Goal: Check status: Check status

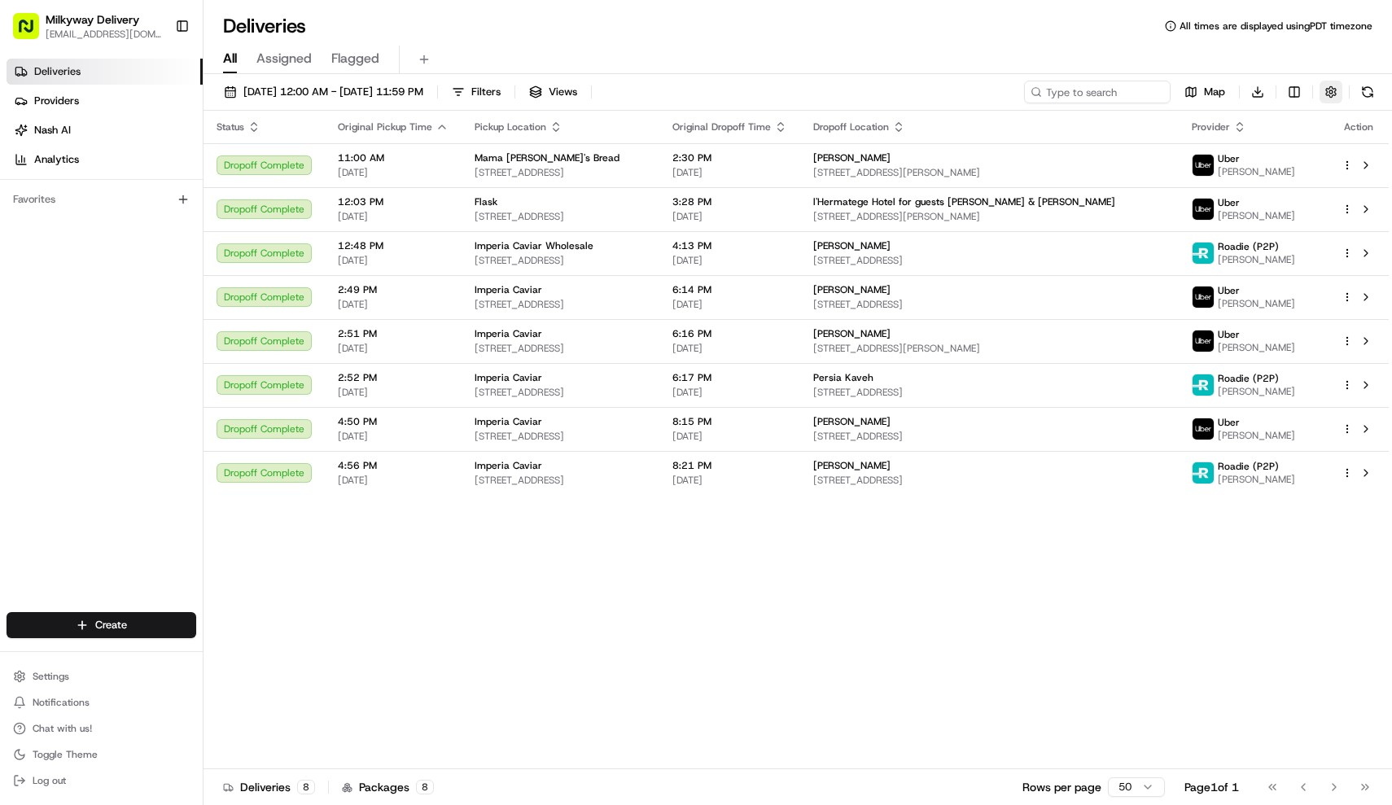
click at [1336, 90] on button "button" at bounding box center [1330, 92] width 23 height 23
click at [1160, 33] on div "Deliveries All times are displayed using PDT timezone" at bounding box center [797, 26] width 1188 height 26
click at [435, 79] on div "[DATE] 12:00 AM - [DATE] 11:59 PM Filters Views Map Download Status Original Pi…" at bounding box center [797, 441] width 1188 height 734
click at [423, 90] on span "[DATE] 12:00 AM - [DATE] 11:59 PM" at bounding box center [333, 92] width 180 height 15
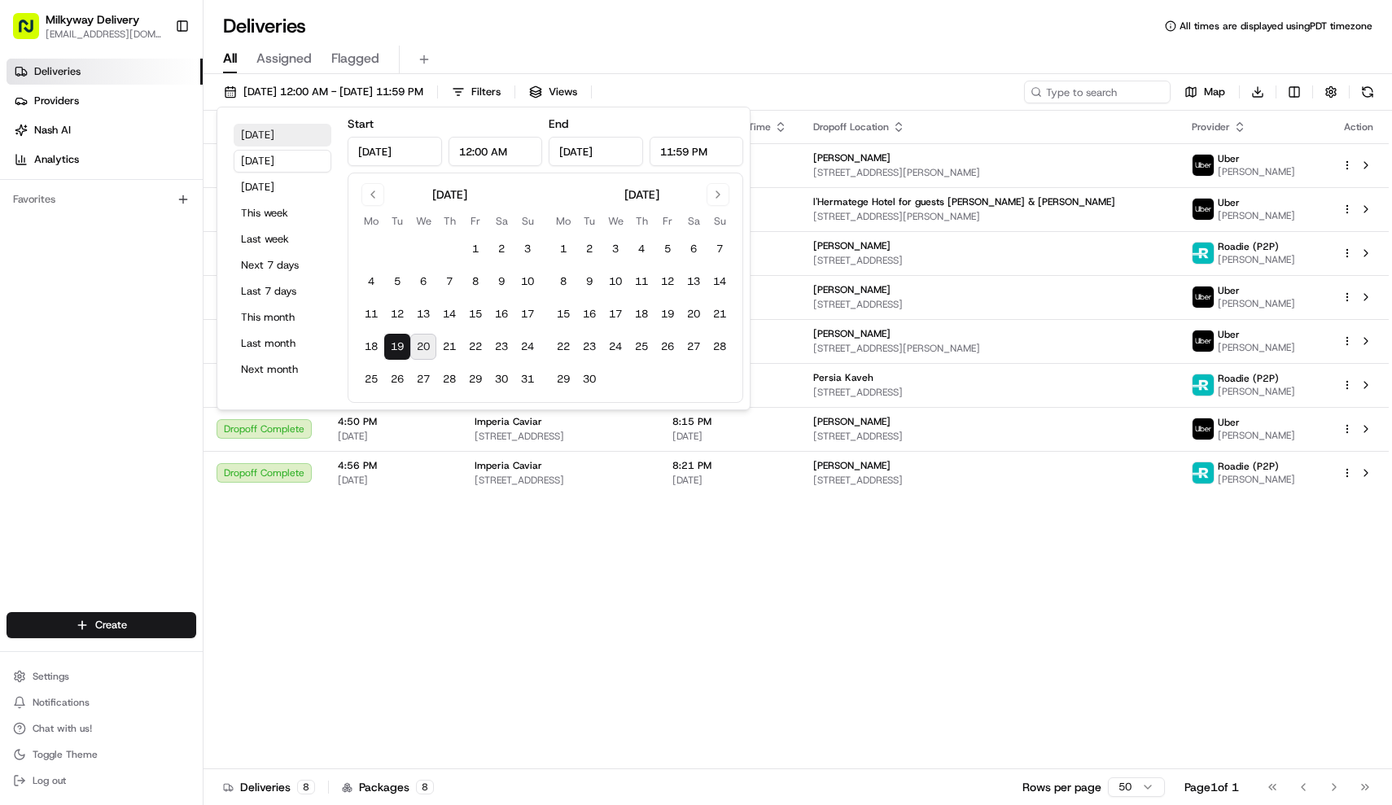
click at [282, 136] on button "[DATE]" at bounding box center [283, 135] width 98 height 23
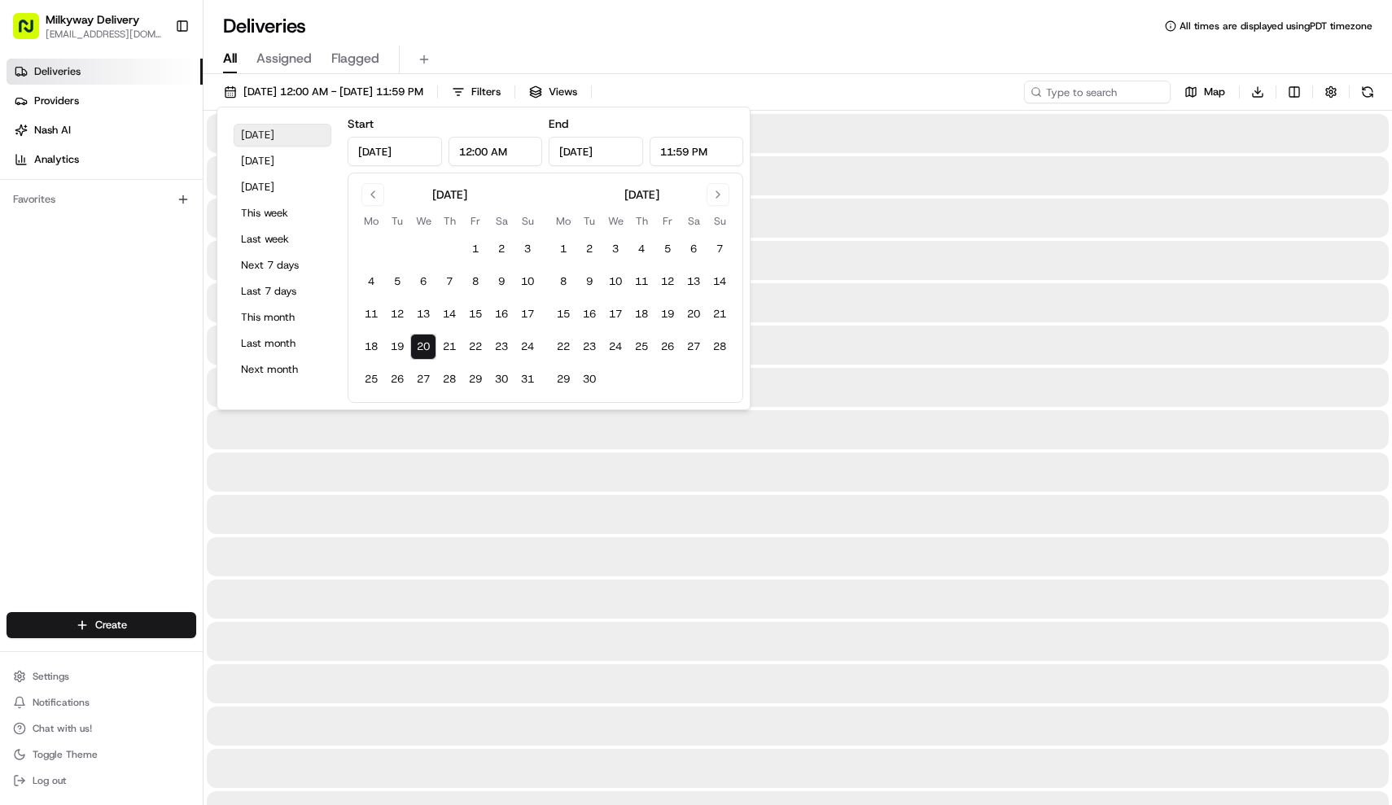
type input "[DATE]"
click at [674, 40] on div "All Assigned Flagged" at bounding box center [797, 56] width 1188 height 35
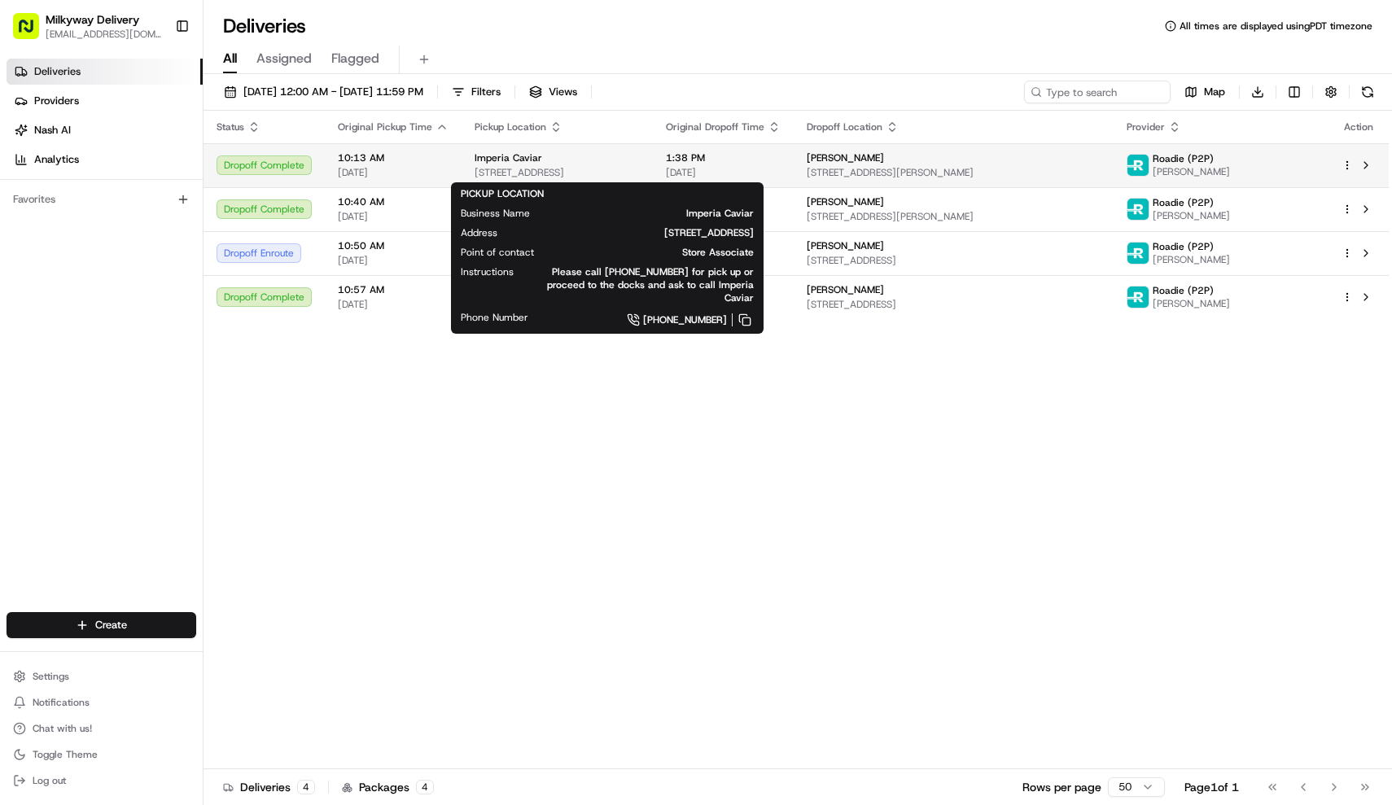
click at [523, 165] on div "Imperia Caviar [STREET_ADDRESS]" at bounding box center [556, 165] width 165 height 28
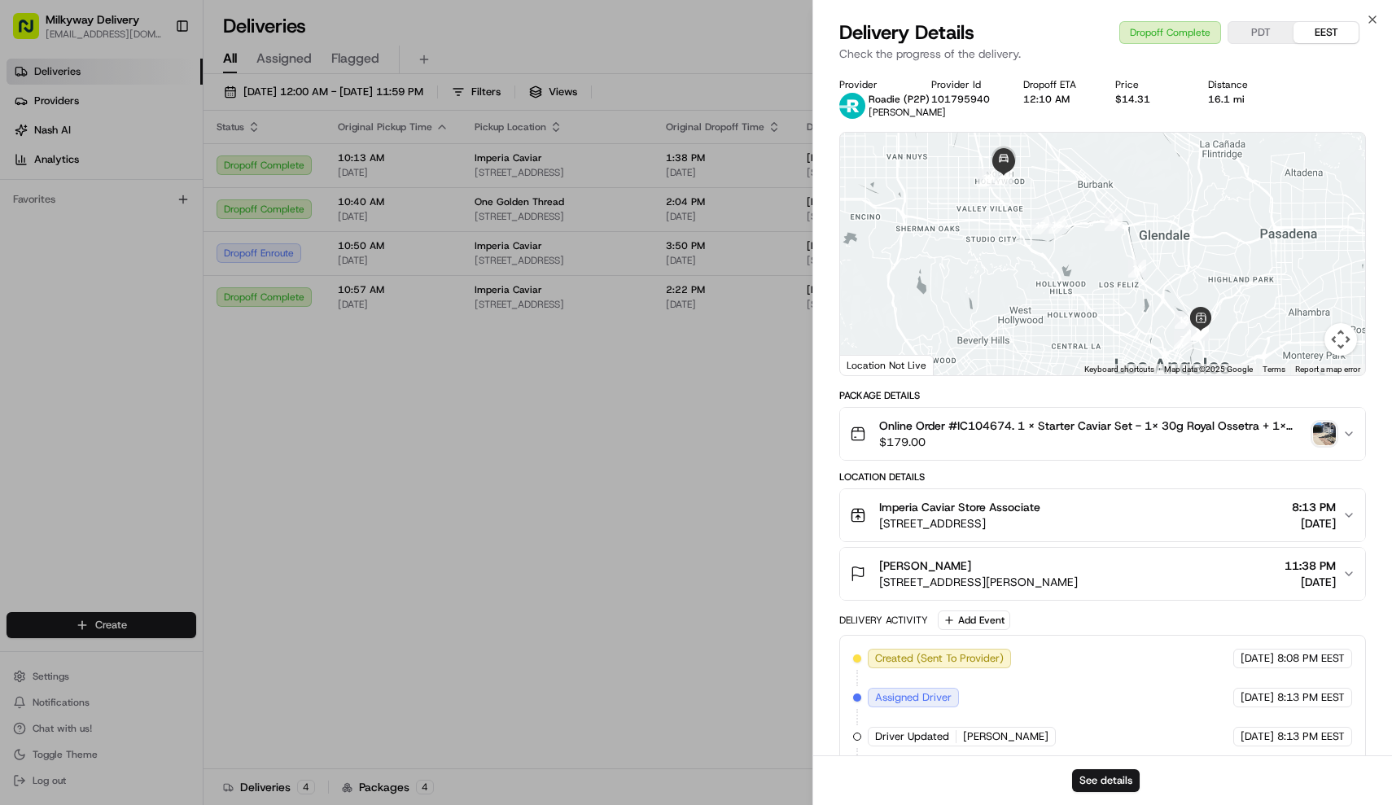
click at [1320, 429] on img "button" at bounding box center [1324, 433] width 23 height 23
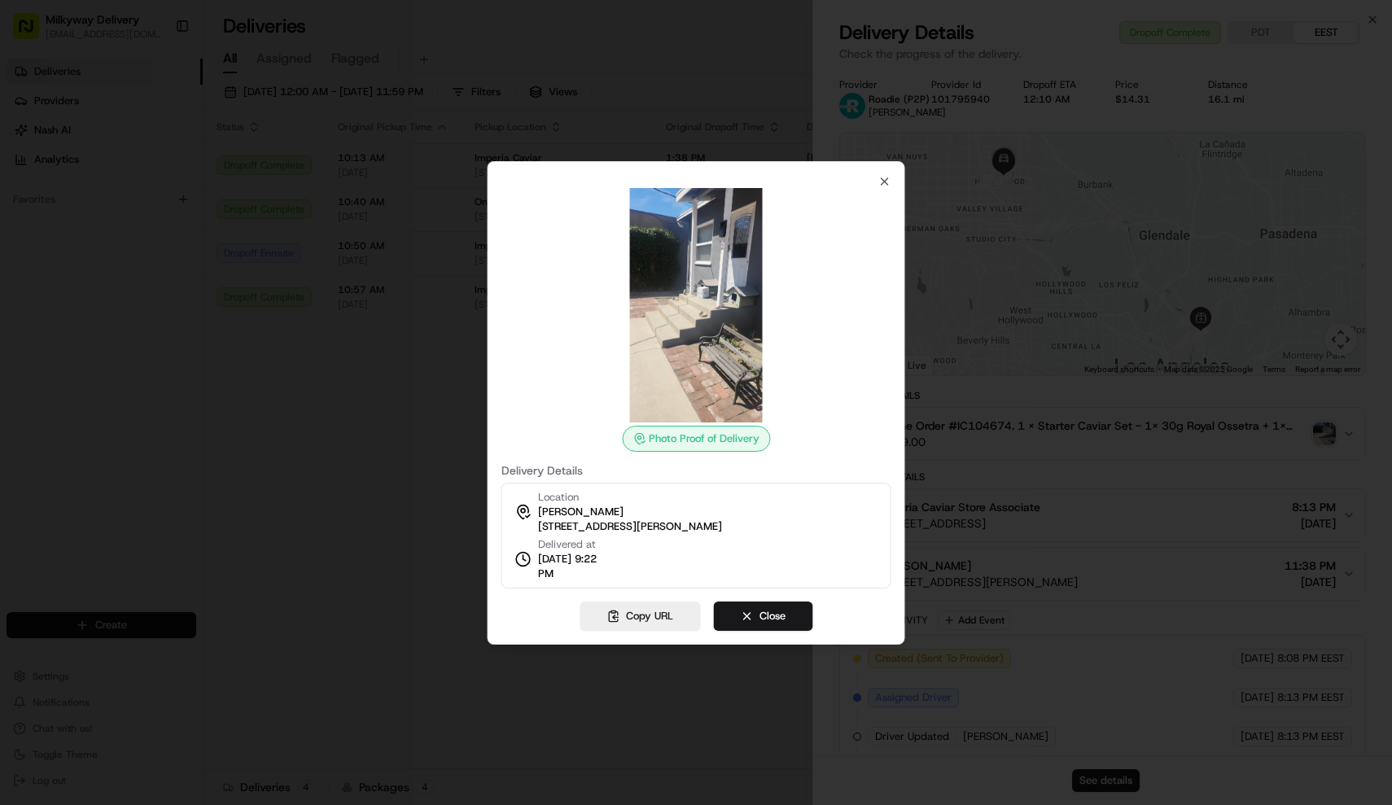
click at [387, 472] on div at bounding box center [696, 402] width 1392 height 805
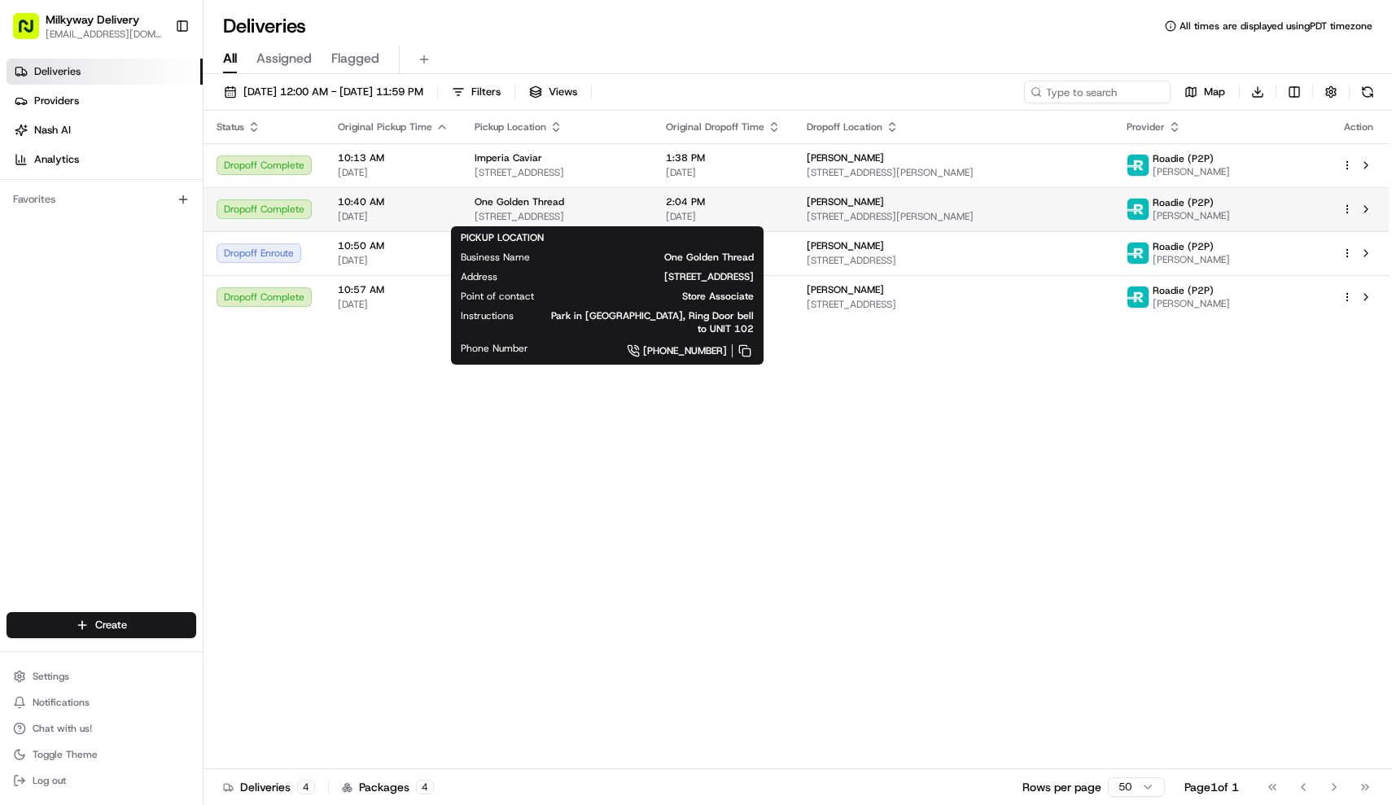
click at [640, 221] on span "[STREET_ADDRESS]" at bounding box center [556, 216] width 165 height 13
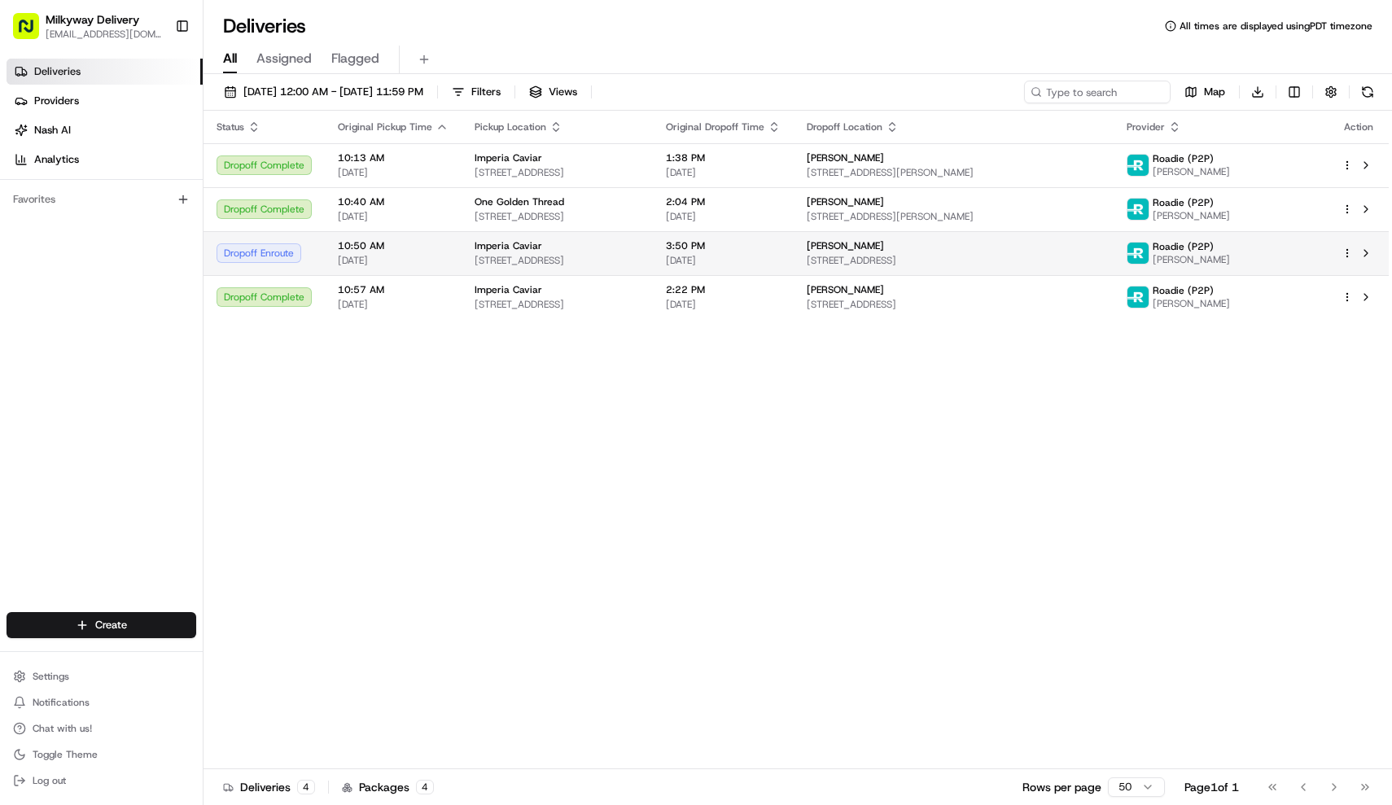
click at [640, 265] on span "[STREET_ADDRESS]" at bounding box center [556, 260] width 165 height 13
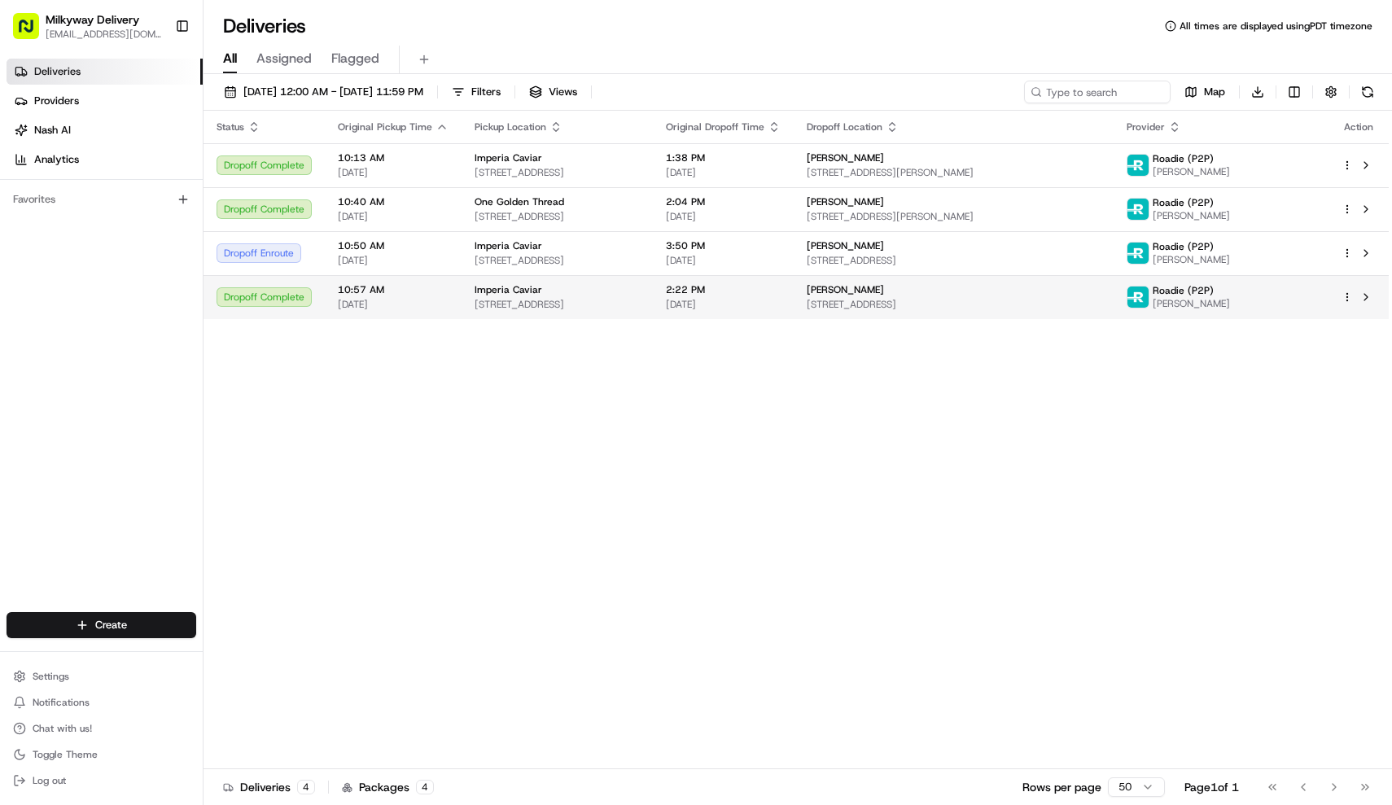
click at [640, 300] on span "[STREET_ADDRESS]" at bounding box center [556, 304] width 165 height 13
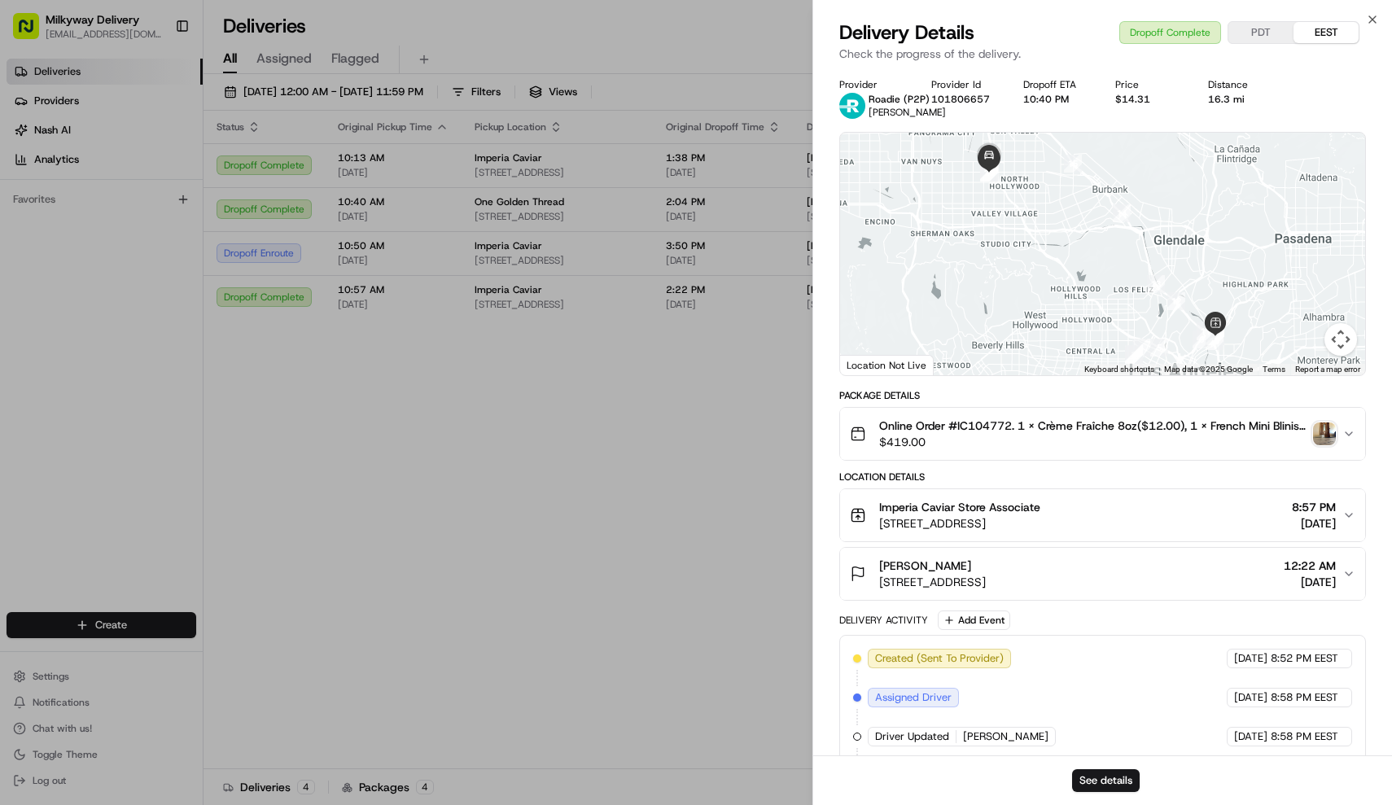
click at [1329, 432] on img "button" at bounding box center [1324, 433] width 23 height 23
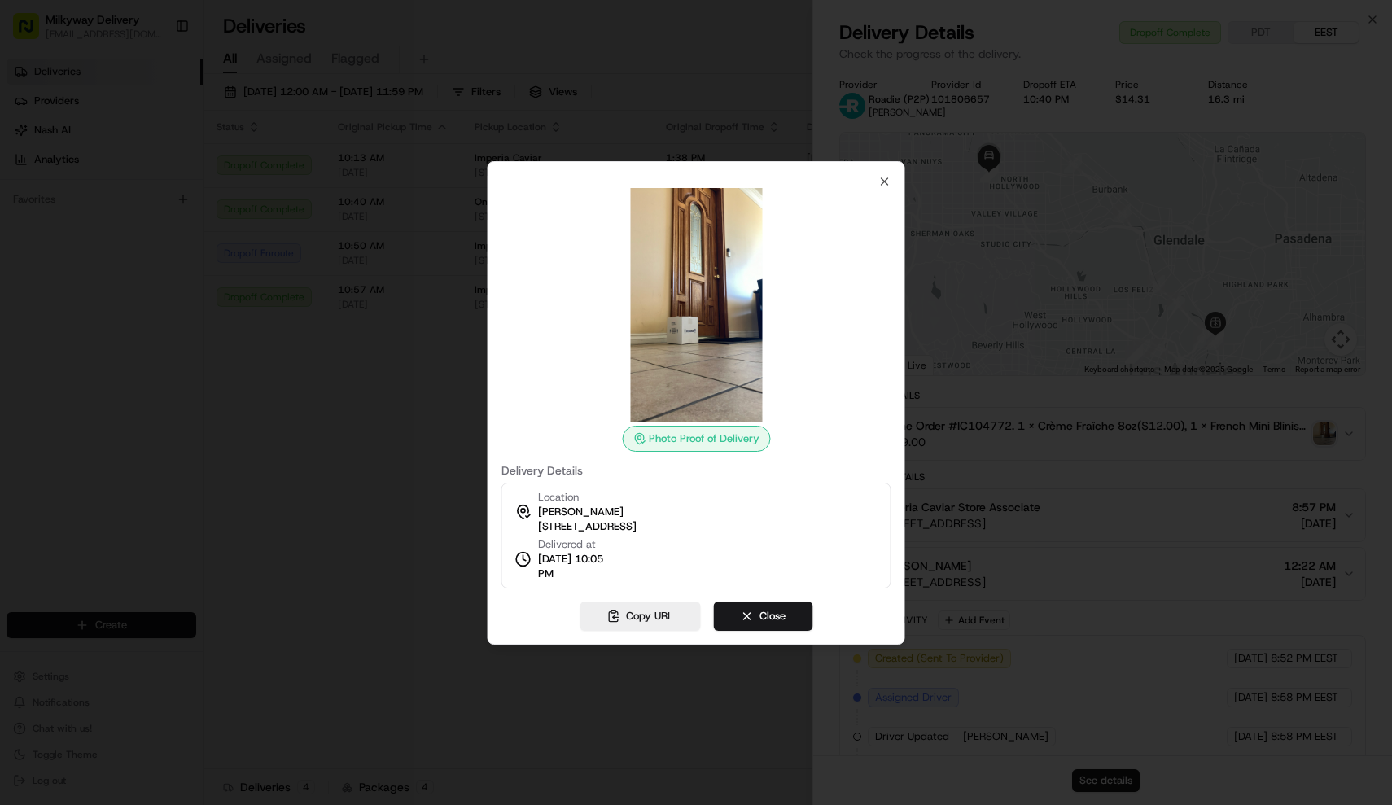
click at [382, 510] on div at bounding box center [696, 402] width 1392 height 805
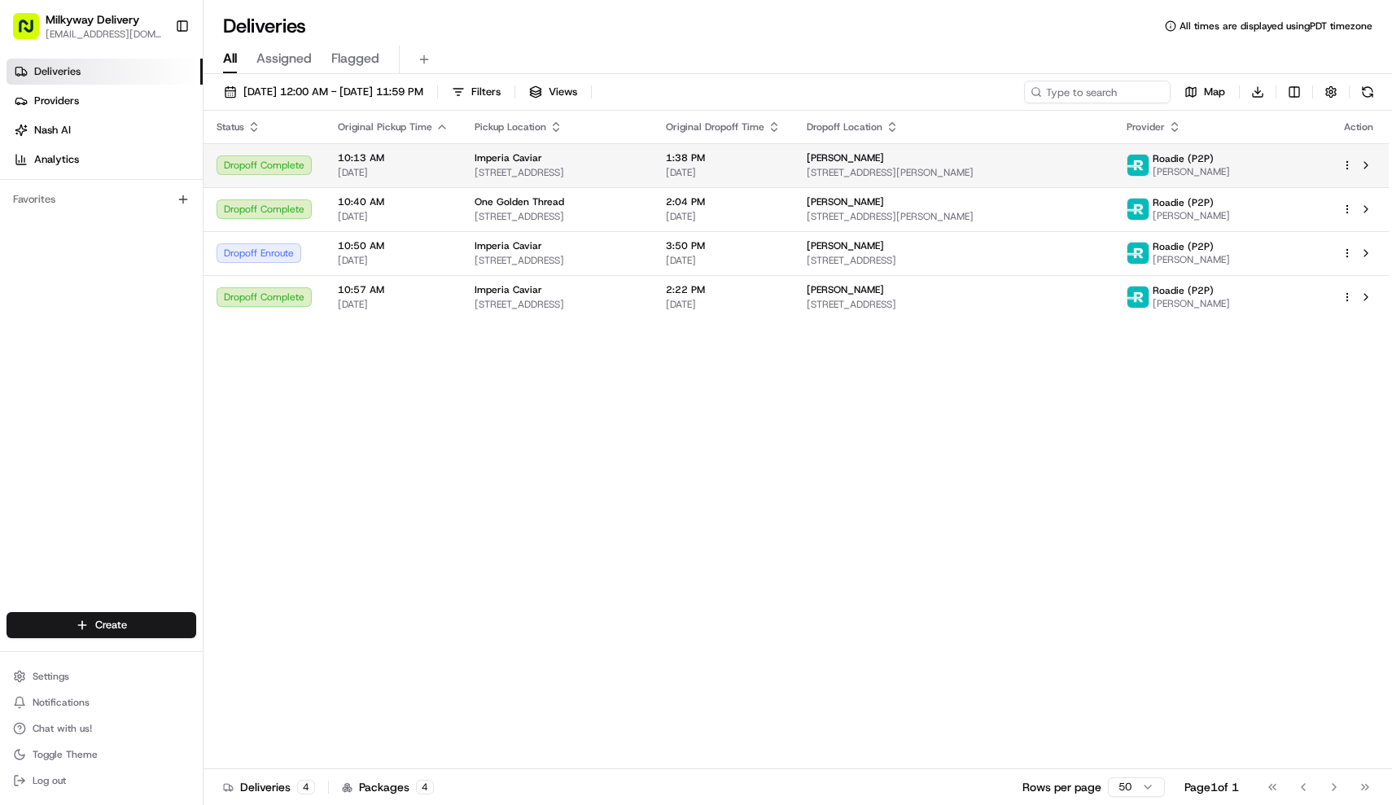
click at [509, 158] on span "Imperia Caviar" at bounding box center [508, 157] width 68 height 13
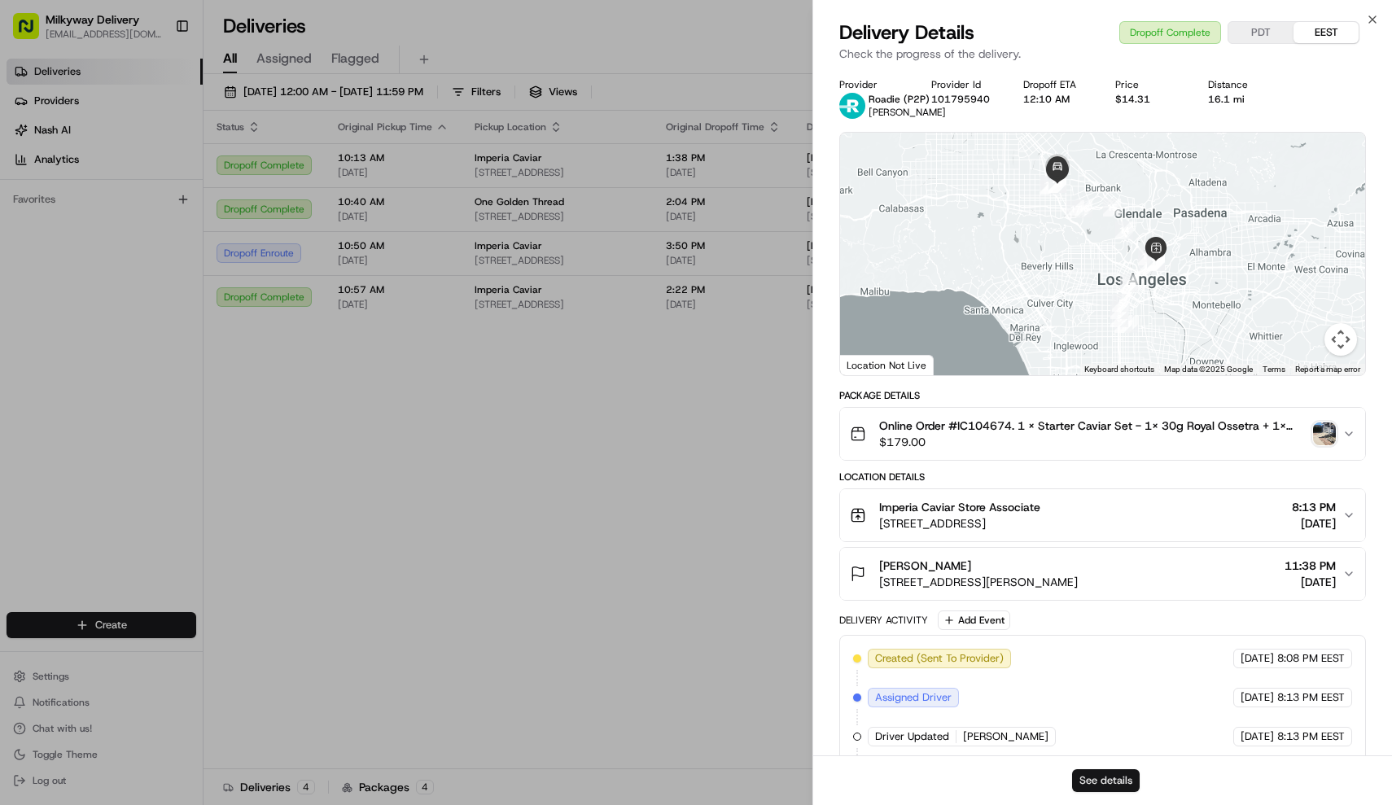
click at [1109, 775] on button "See details" at bounding box center [1106, 780] width 68 height 23
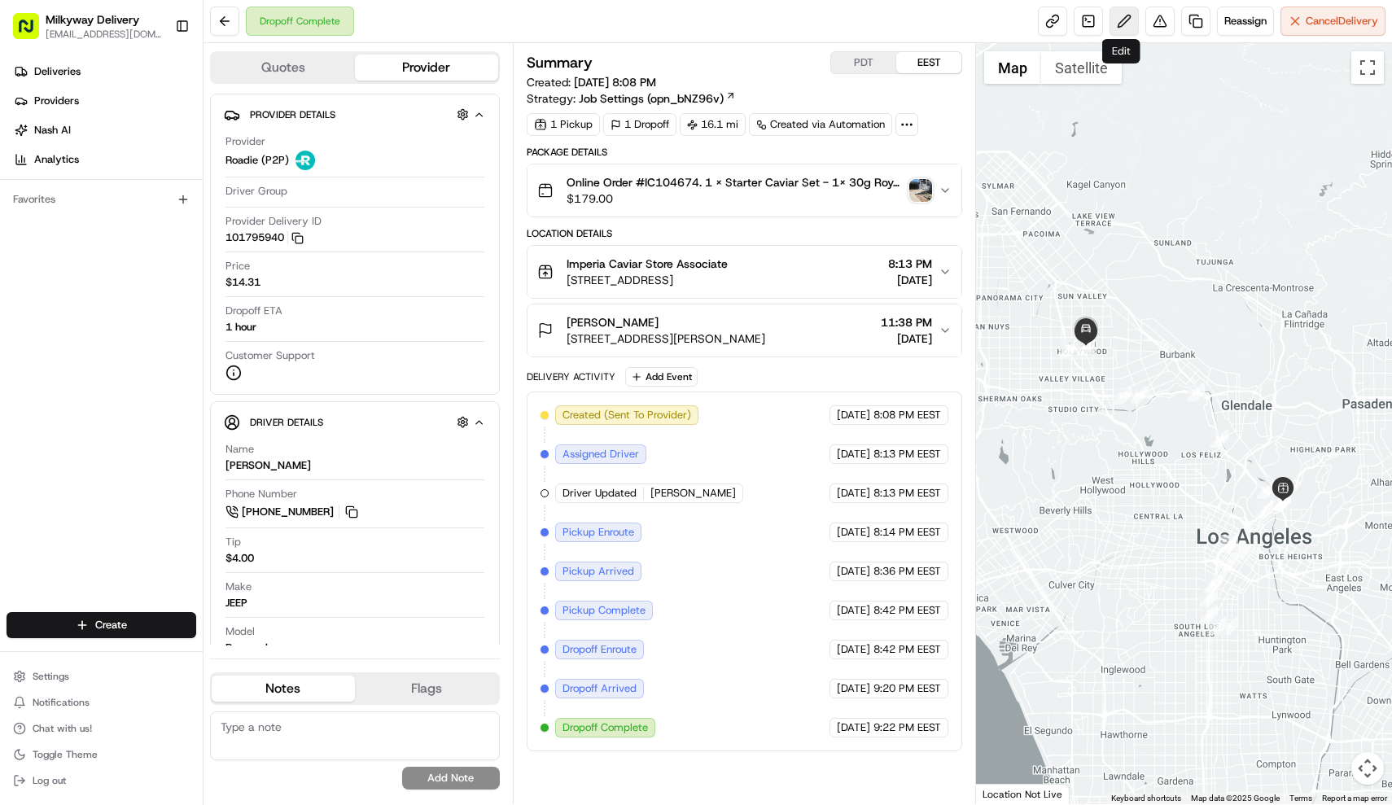
click at [1117, 14] on button at bounding box center [1123, 21] width 29 height 29
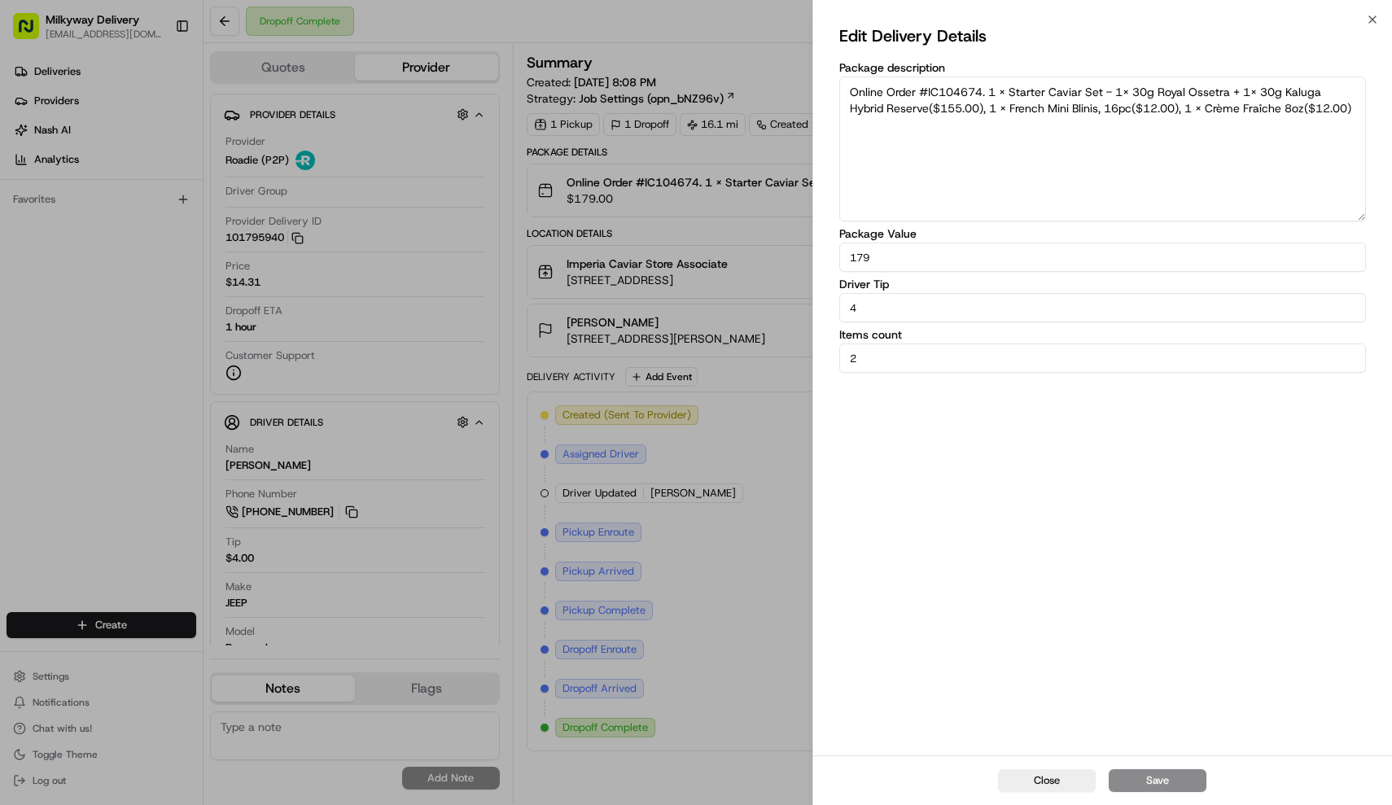
click at [1290, 304] on input "4" at bounding box center [1102, 307] width 527 height 29
type input "3"
click at [1165, 777] on button "Save" at bounding box center [1157, 780] width 98 height 23
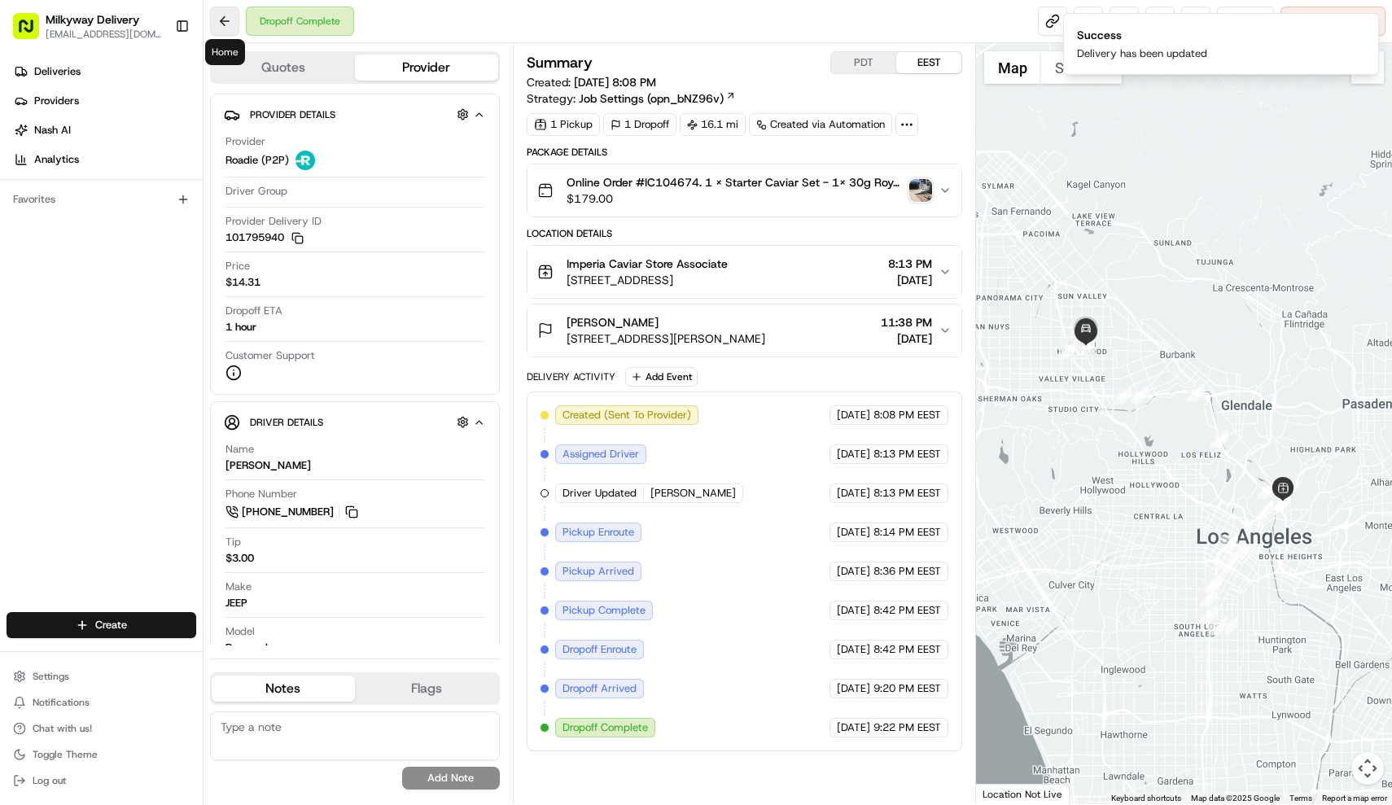
click at [219, 24] on button at bounding box center [224, 21] width 29 height 29
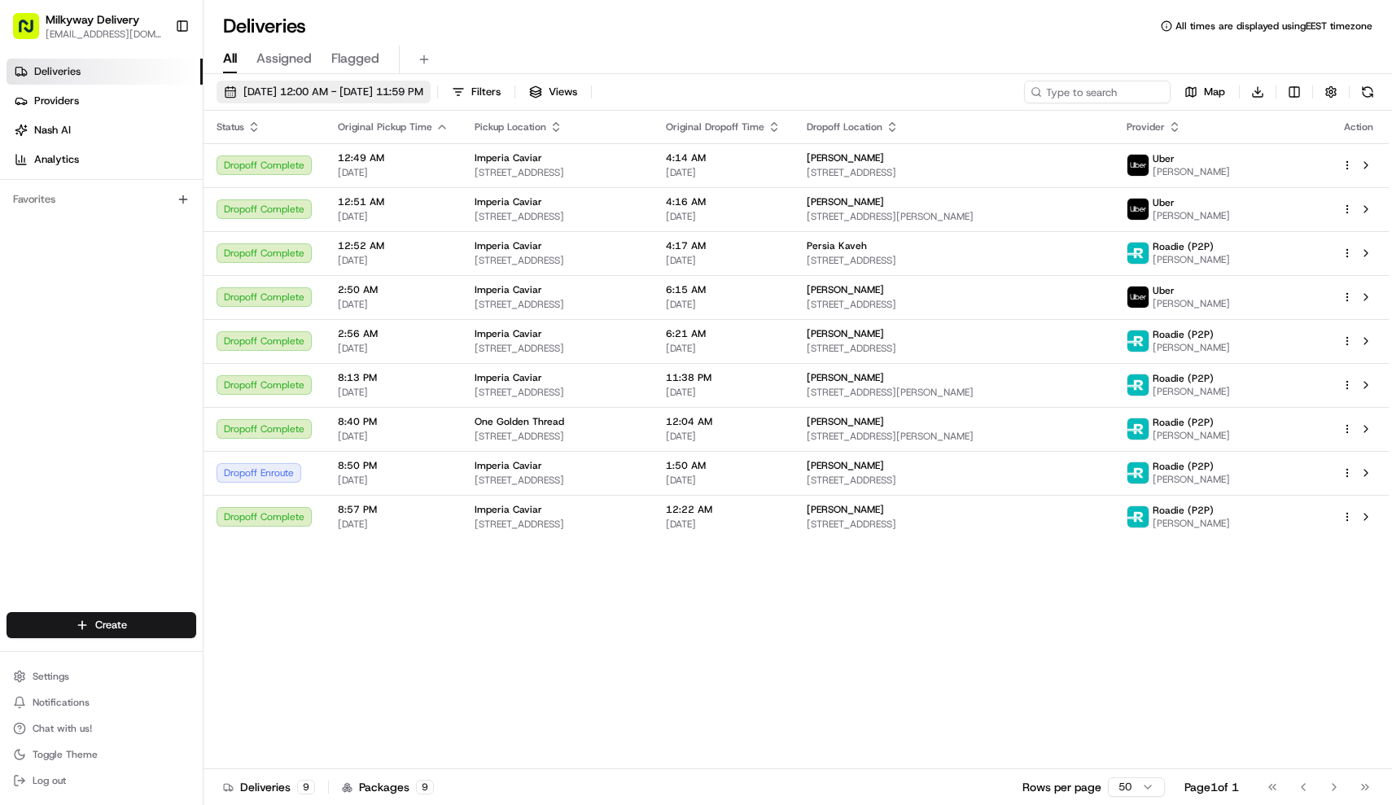
click at [389, 97] on span "[DATE] 12:00 AM - [DATE] 11:59 PM" at bounding box center [333, 92] width 180 height 15
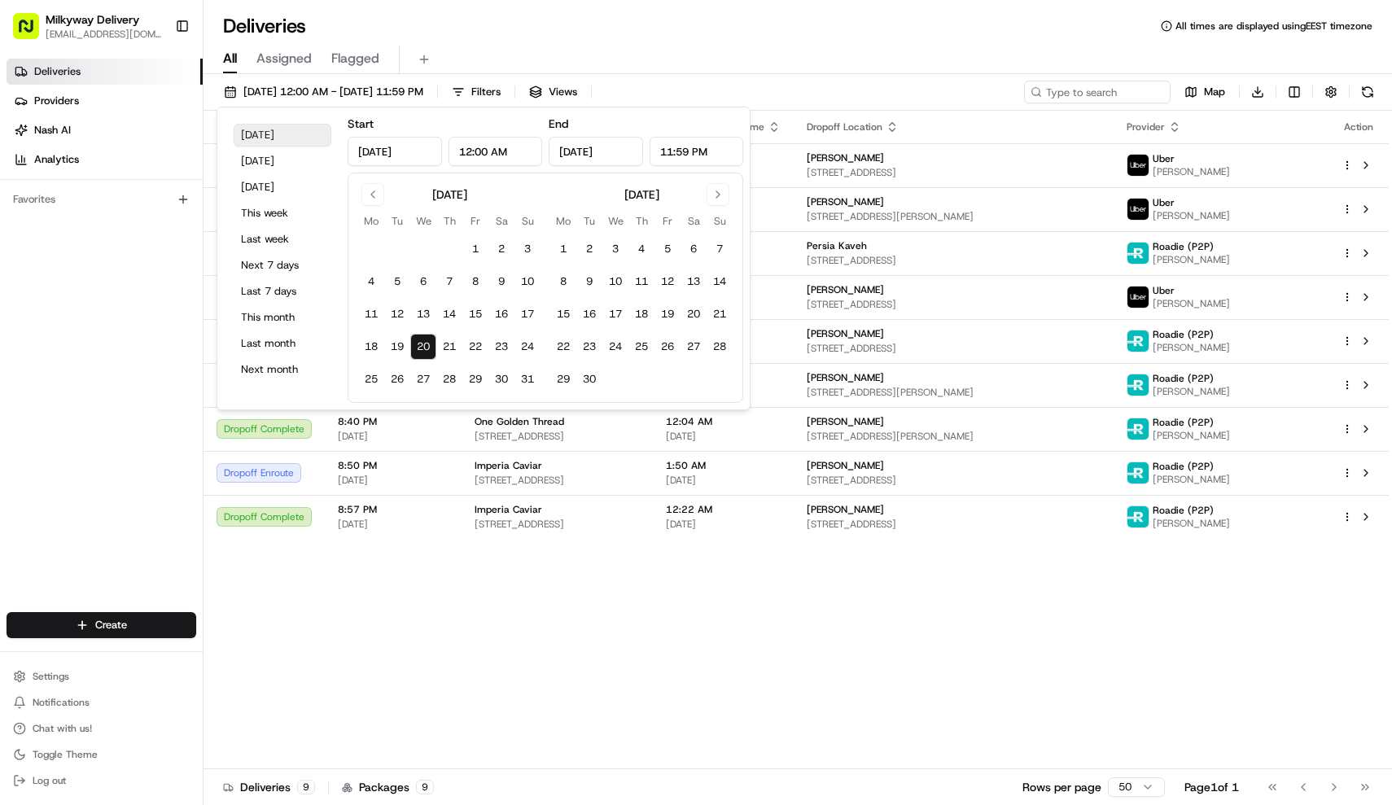
click at [320, 129] on button "[DATE]" at bounding box center [283, 135] width 98 height 23
click at [915, 29] on div "Deliveries All times are displayed using EEST timezone" at bounding box center [797, 26] width 1188 height 26
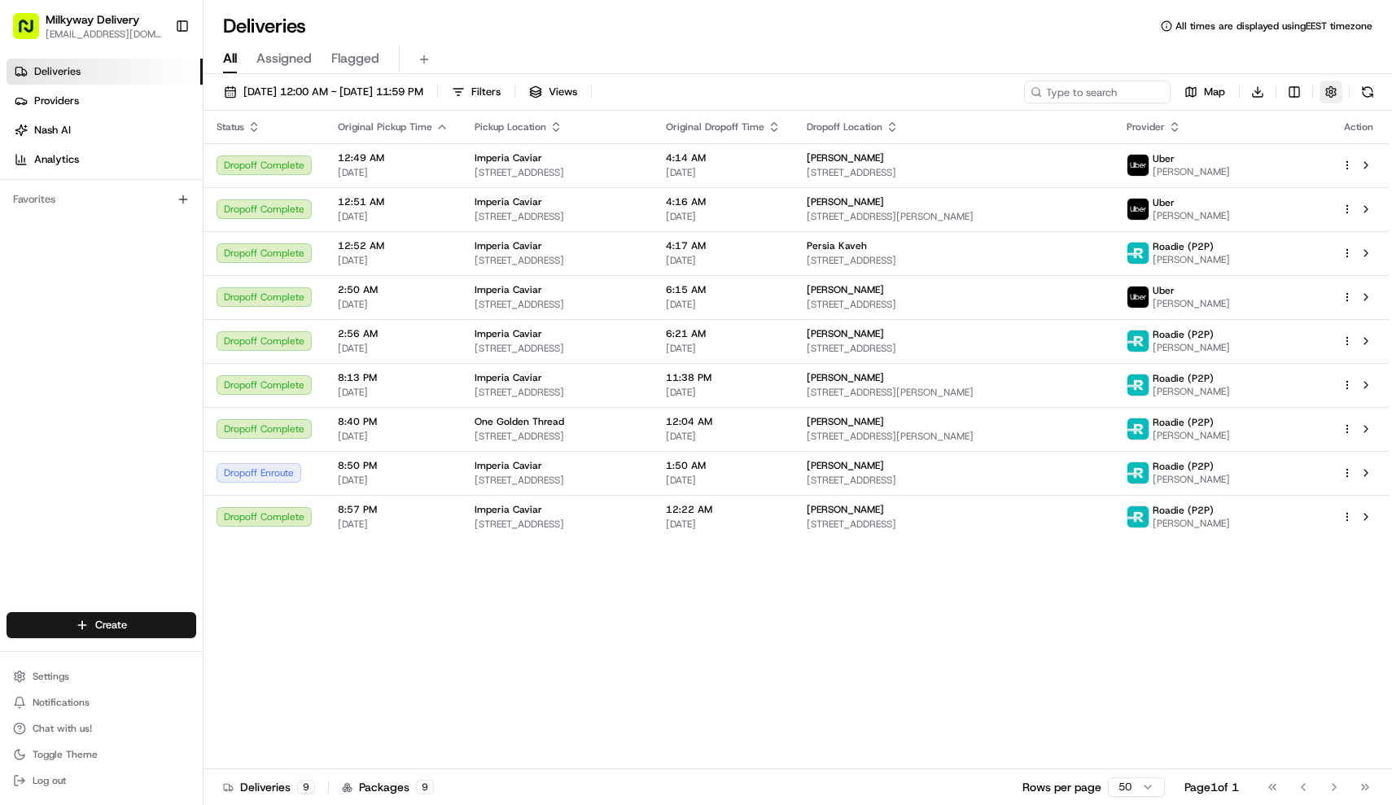
click at [1324, 95] on button "button" at bounding box center [1330, 92] width 23 height 23
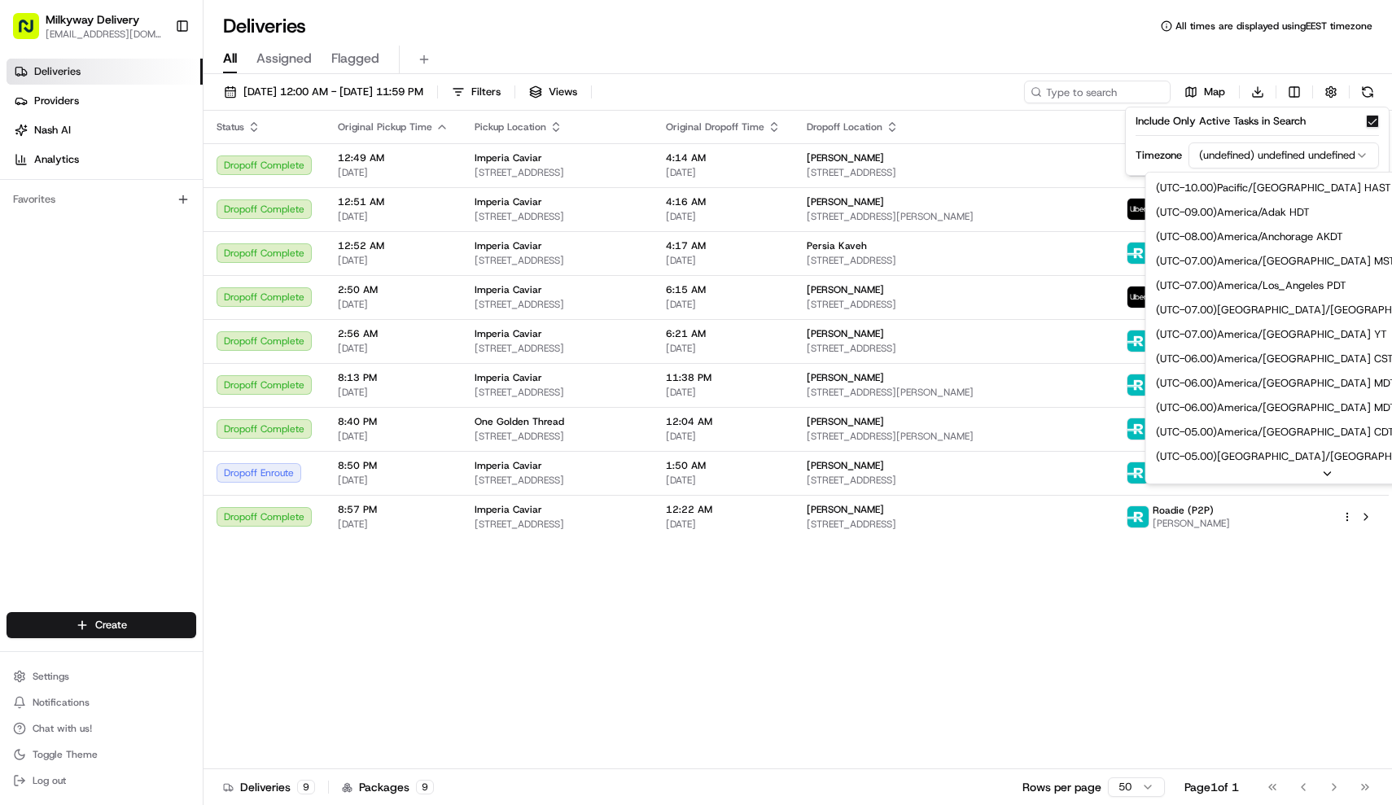
click at [1260, 164] on html "Milkyway Delivery farmon@milkywayxpress.com Toggle Sidebar Deliveries Providers…" at bounding box center [696, 402] width 1392 height 805
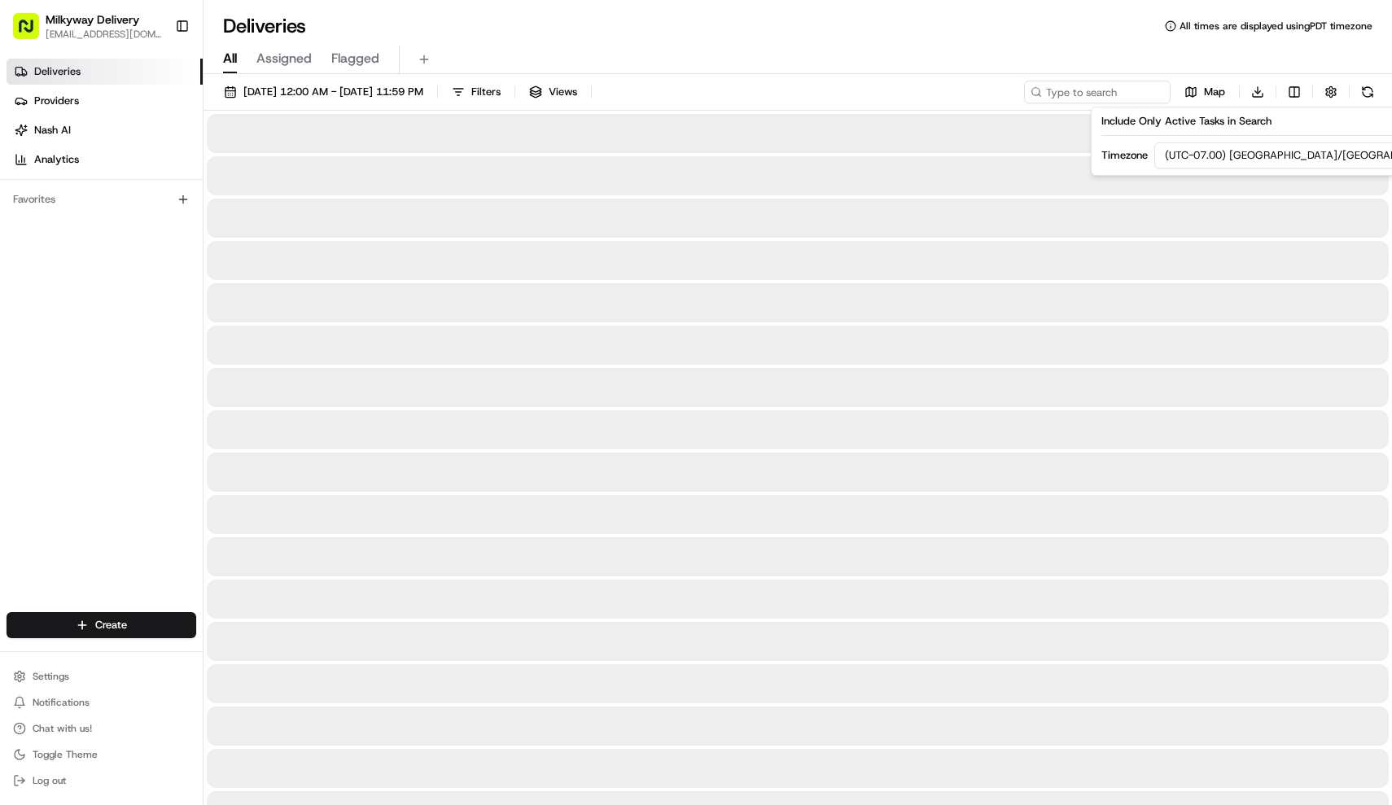
click at [1023, 40] on div "All Assigned Flagged" at bounding box center [797, 56] width 1188 height 35
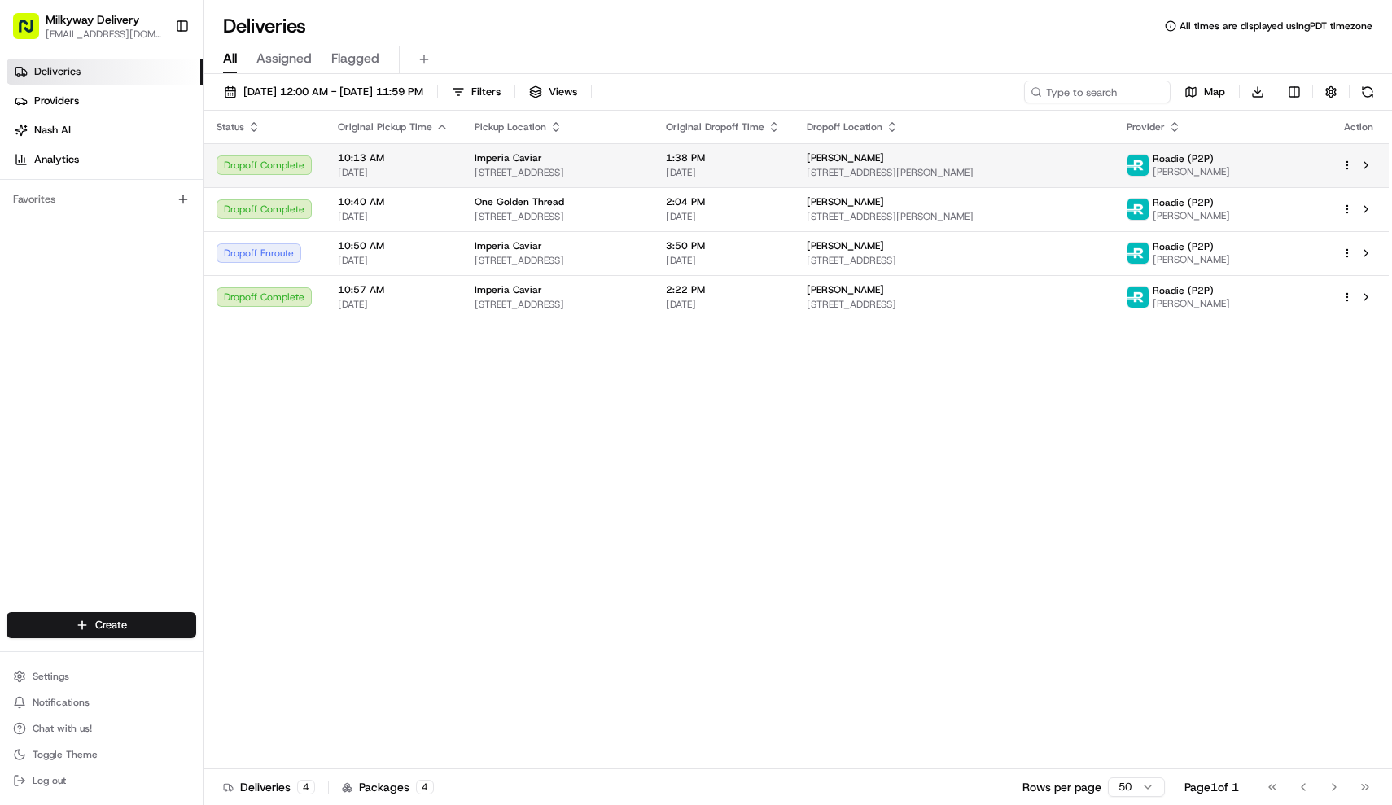
click at [635, 156] on div "Imperia Caviar" at bounding box center [556, 157] width 165 height 13
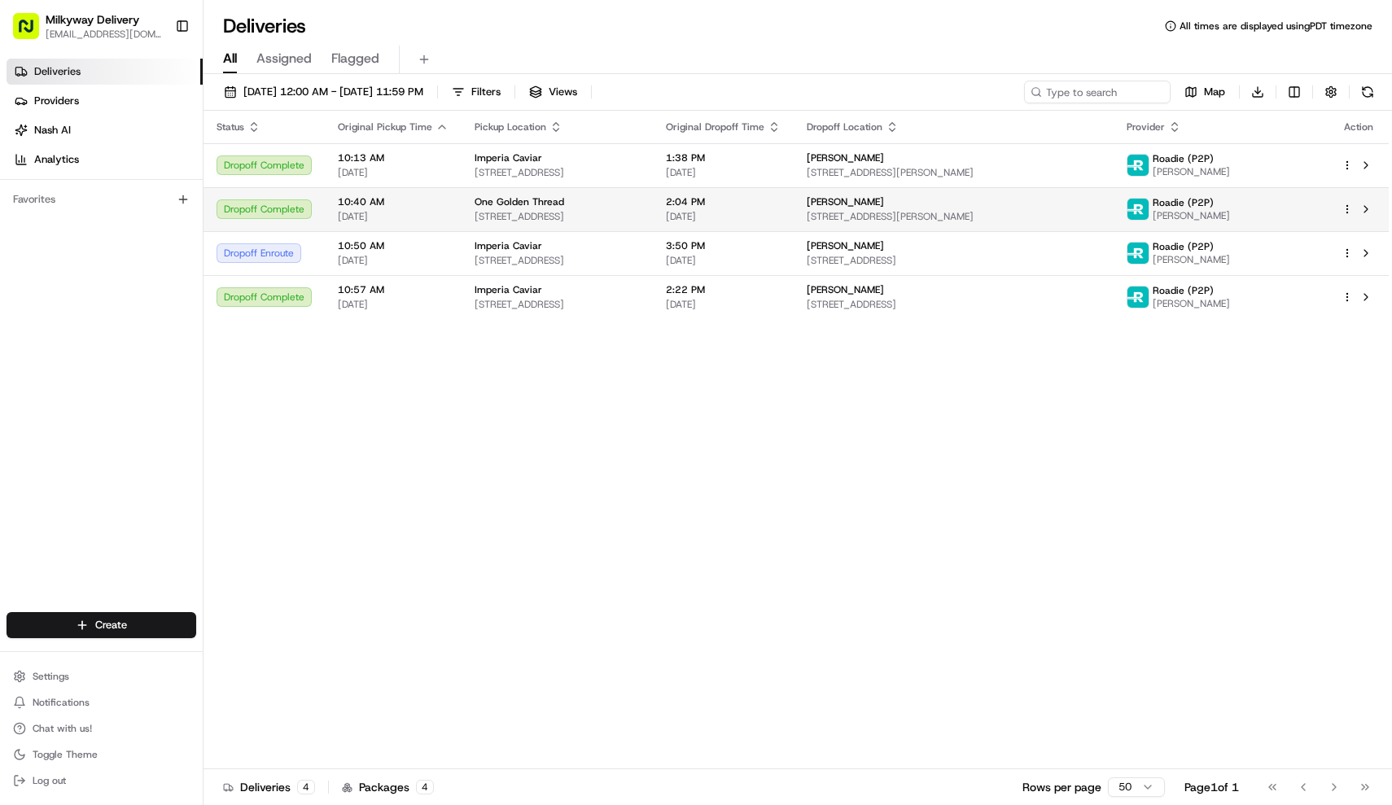
click at [632, 221] on span "[STREET_ADDRESS]" at bounding box center [556, 216] width 165 height 13
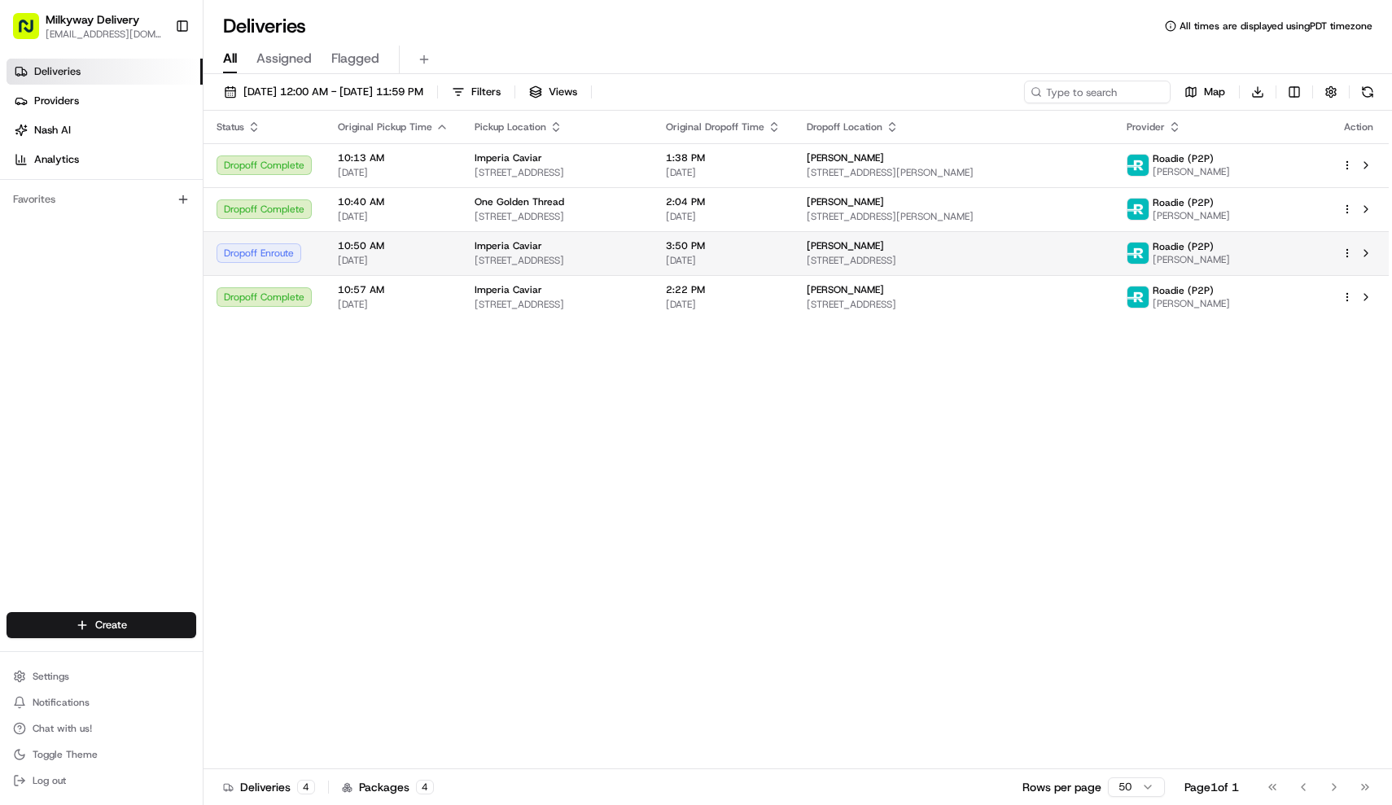
click at [638, 265] on span "[STREET_ADDRESS]" at bounding box center [556, 260] width 165 height 13
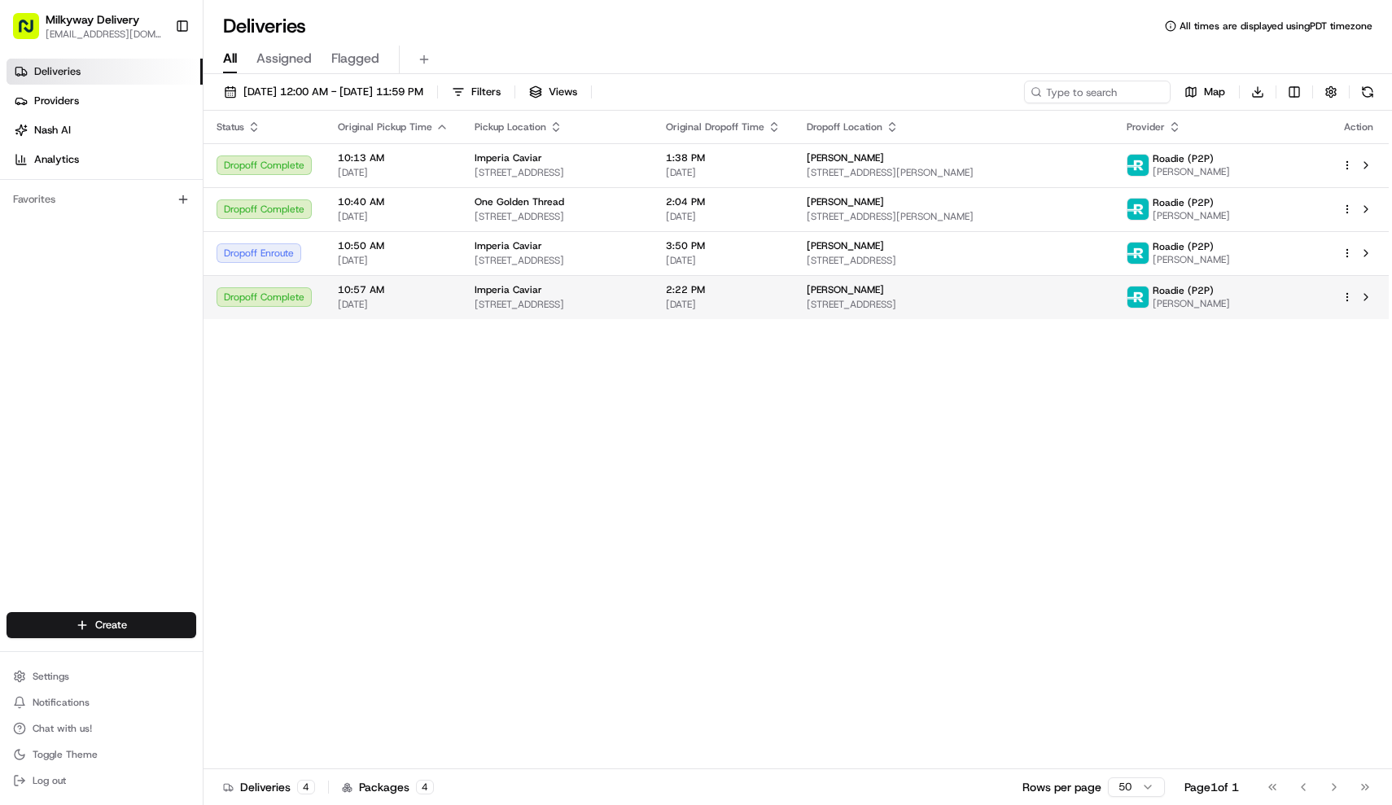
click at [649, 312] on td "Imperia Caviar [STREET_ADDRESS]" at bounding box center [556, 297] width 191 height 44
click at [640, 304] on span "[STREET_ADDRESS]" at bounding box center [556, 304] width 165 height 13
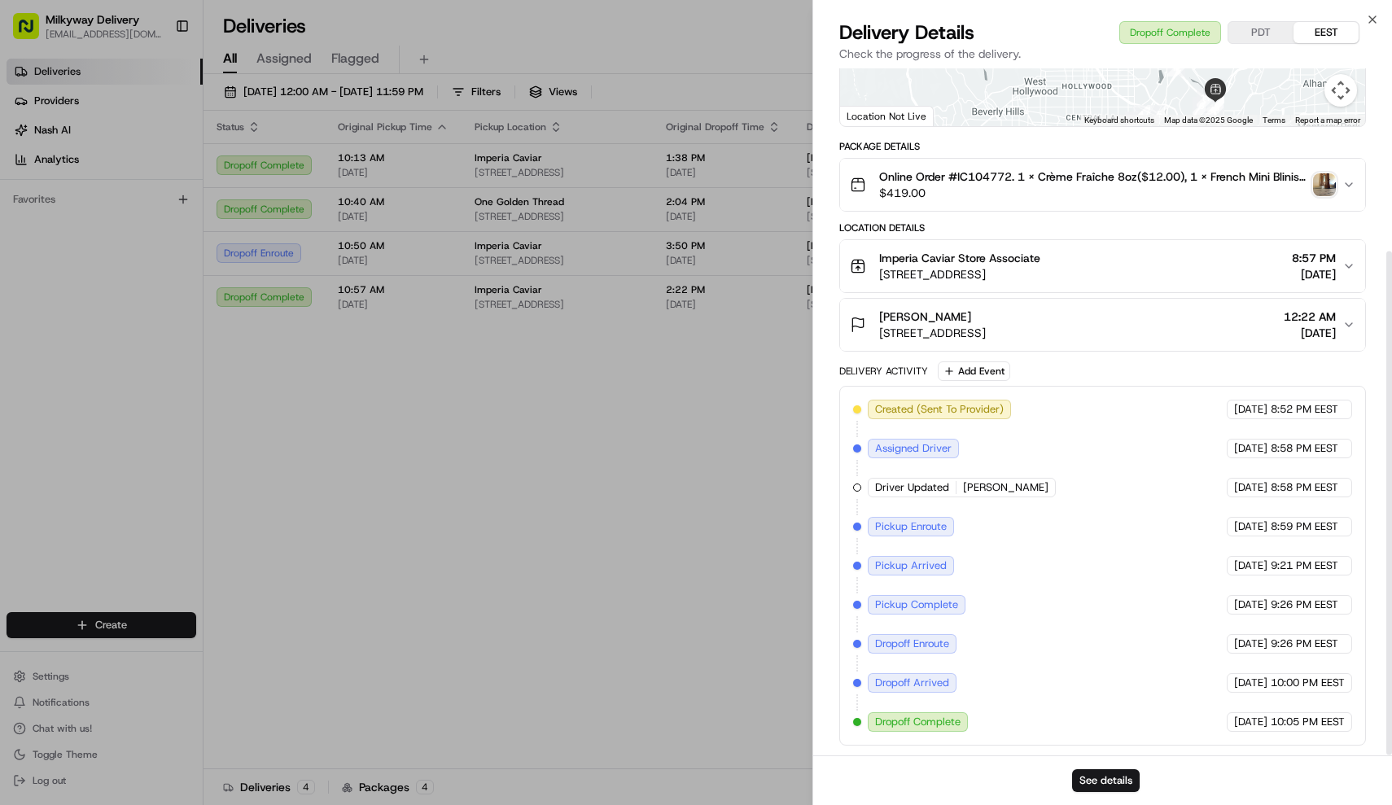
scroll to position [249, 0]
click at [1332, 185] on img "button" at bounding box center [1324, 184] width 23 height 23
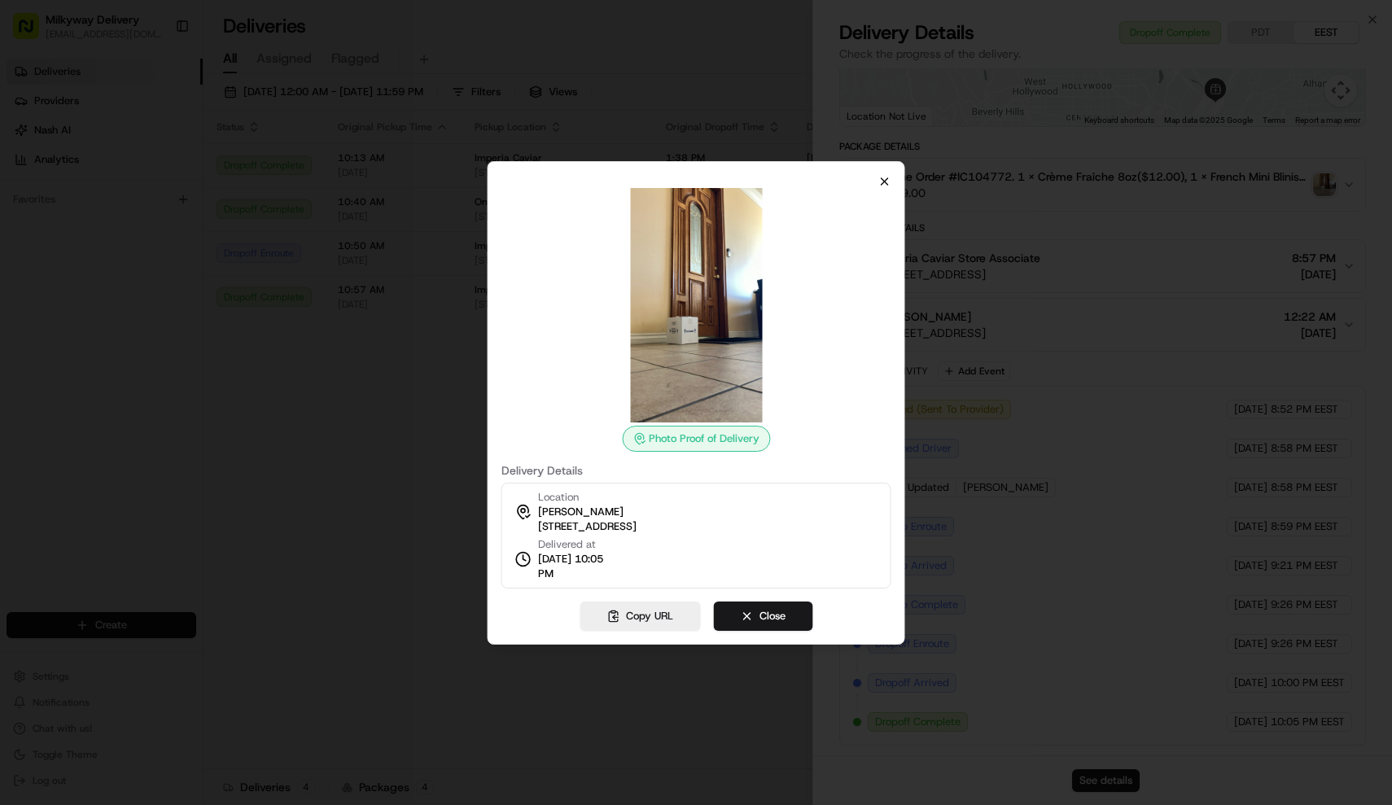
click at [881, 176] on icon "button" at bounding box center [884, 181] width 13 height 13
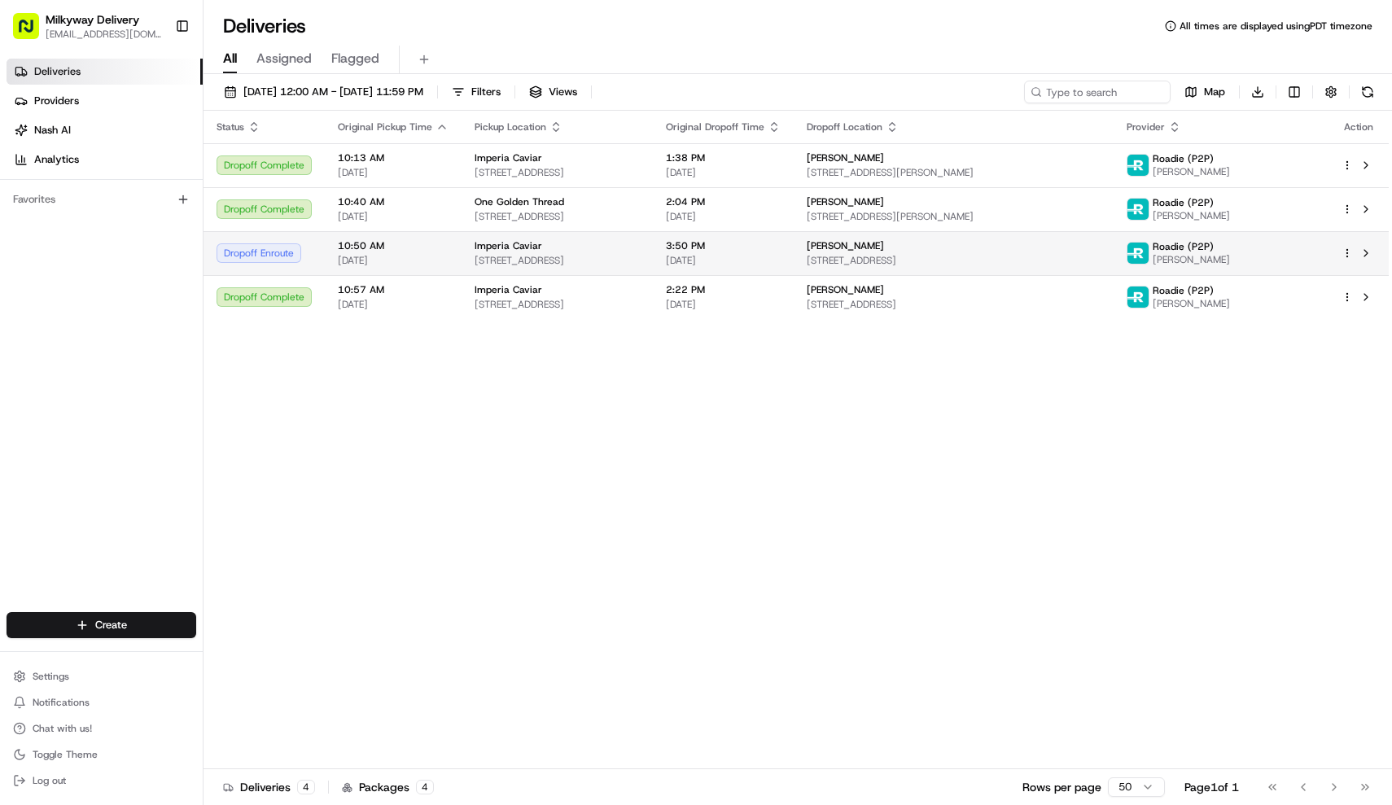
click at [528, 232] on td "Imperia Caviar [STREET_ADDRESS]" at bounding box center [556, 253] width 191 height 44
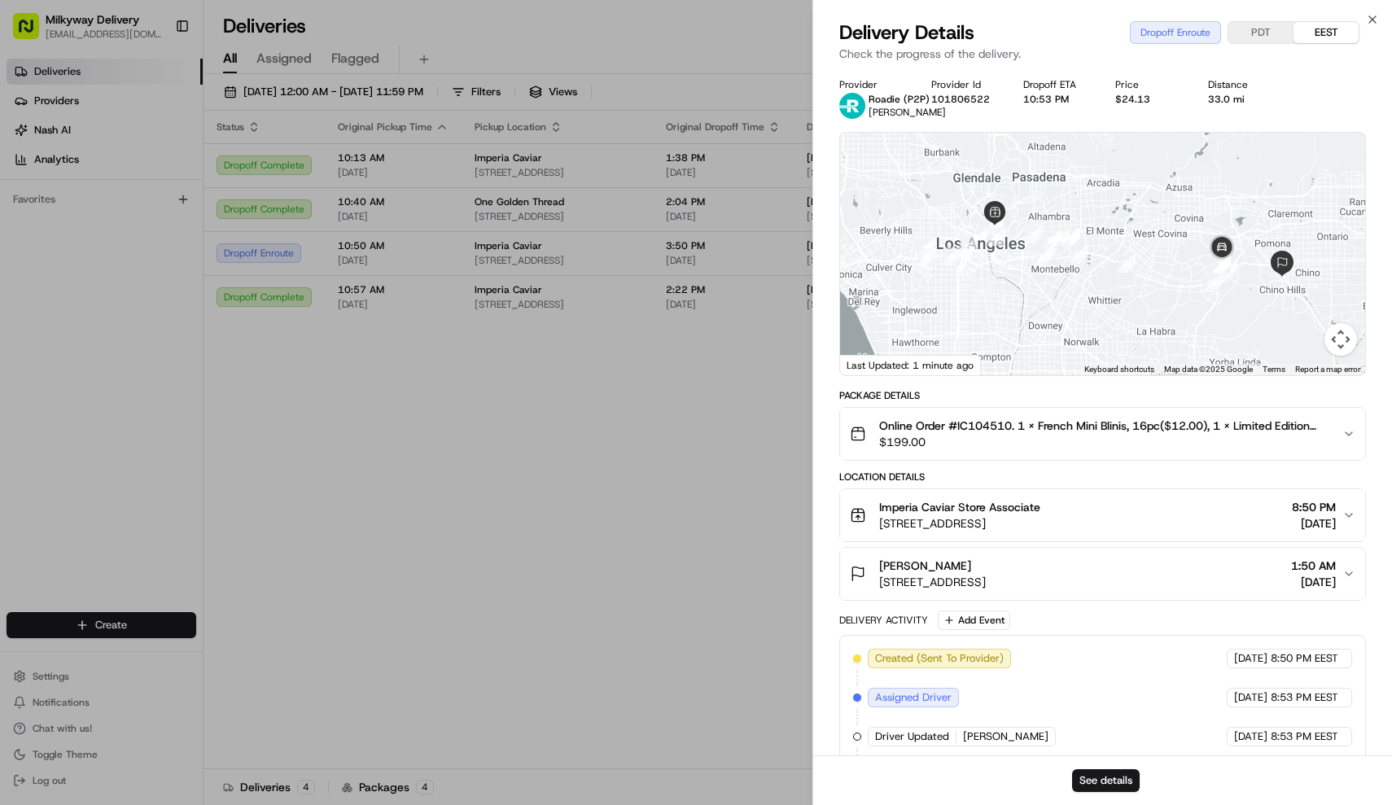
click at [1124, 439] on span "$199.00" at bounding box center [1104, 442] width 451 height 16
